Goal: Task Accomplishment & Management: Use online tool/utility

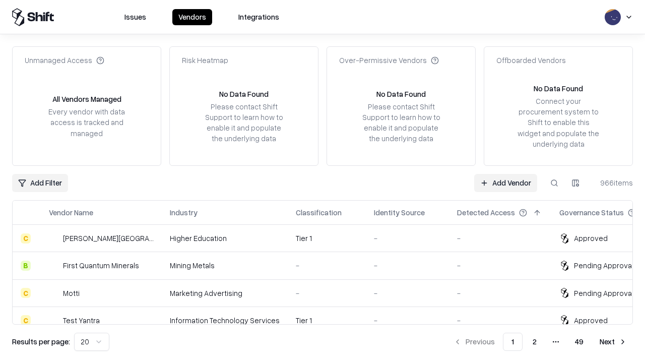
click at [506, 183] on link "Add Vendor" at bounding box center [505, 183] width 63 height 18
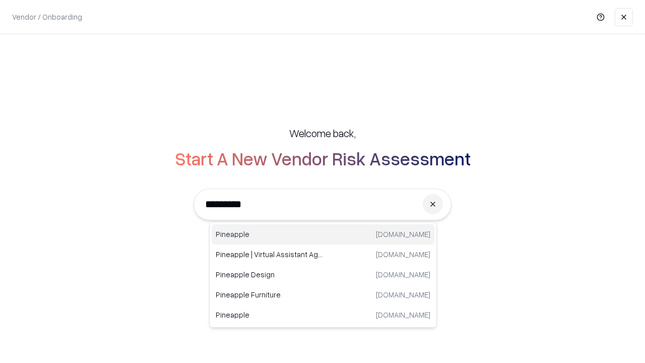
click at [323, 234] on div "Pineapple [DOMAIN_NAME]" at bounding box center [323, 234] width 223 height 20
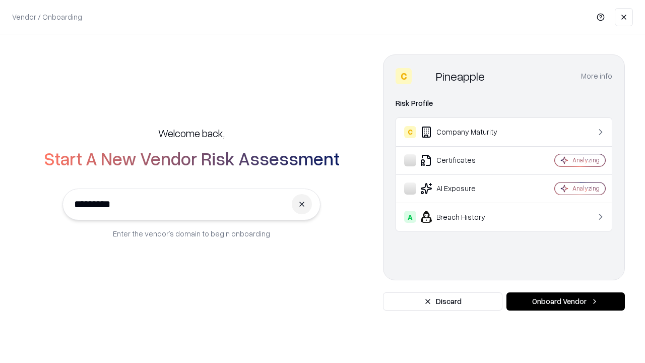
type input "*********"
click at [566, 302] on button "Onboard Vendor" at bounding box center [566, 301] width 118 height 18
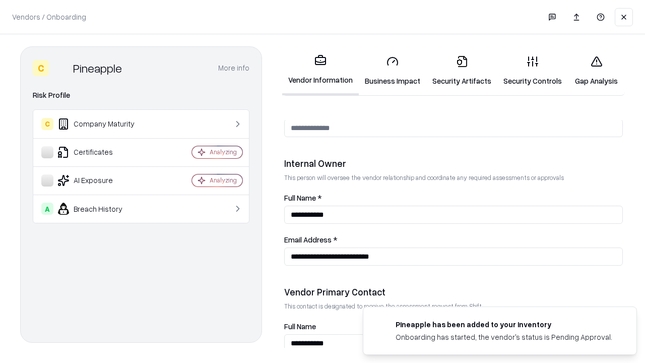
scroll to position [522, 0]
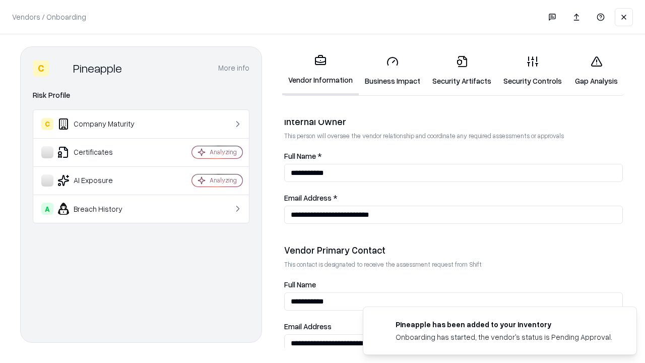
click at [393, 71] on link "Business Impact" at bounding box center [393, 70] width 68 height 47
click at [462, 71] on link "Security Artifacts" at bounding box center [462, 70] width 71 height 47
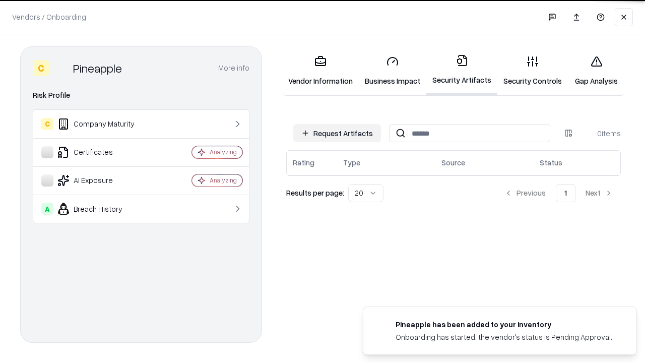
click at [337, 132] on button "Request Artifacts" at bounding box center [337, 133] width 88 height 18
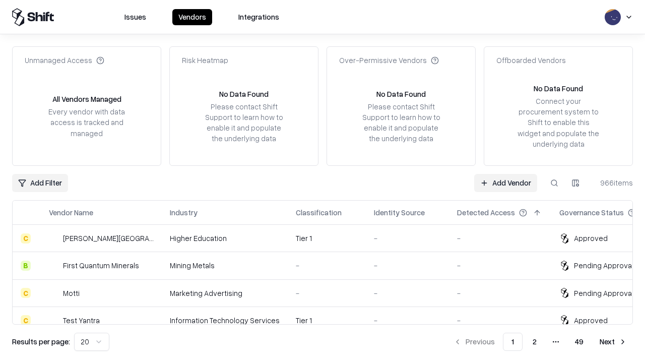
click at [506, 183] on link "Add Vendor" at bounding box center [505, 183] width 63 height 18
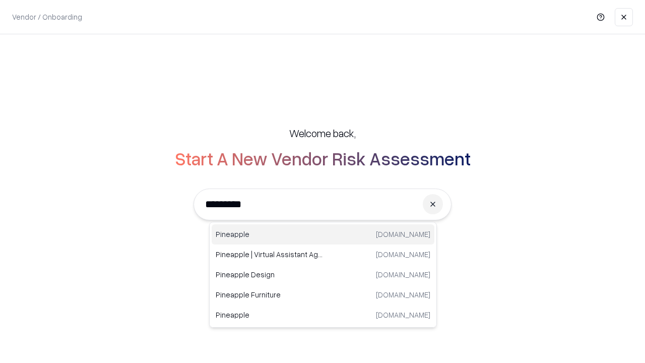
click at [323, 234] on div "Pineapple [DOMAIN_NAME]" at bounding box center [323, 234] width 223 height 20
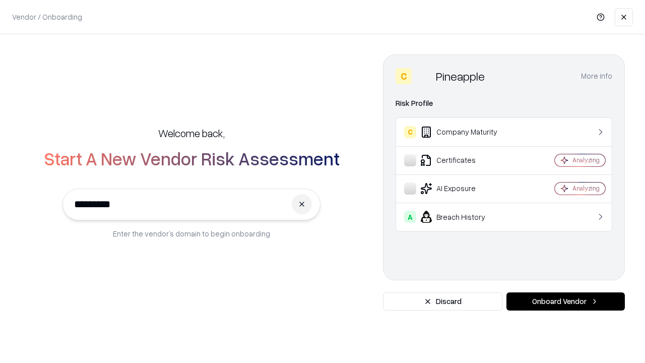
type input "*********"
click at [566, 302] on button "Onboard Vendor" at bounding box center [566, 301] width 118 height 18
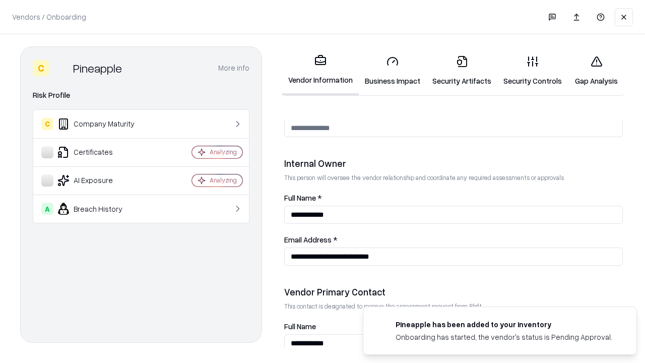
scroll to position [522, 0]
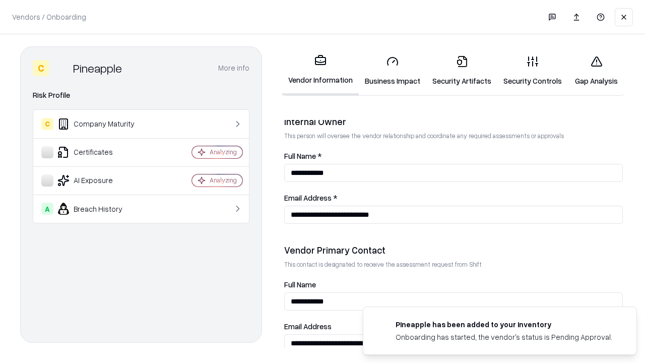
click at [596, 71] on link "Gap Analysis" at bounding box center [596, 70] width 57 height 47
